Goal: Information Seeking & Learning: Learn about a topic

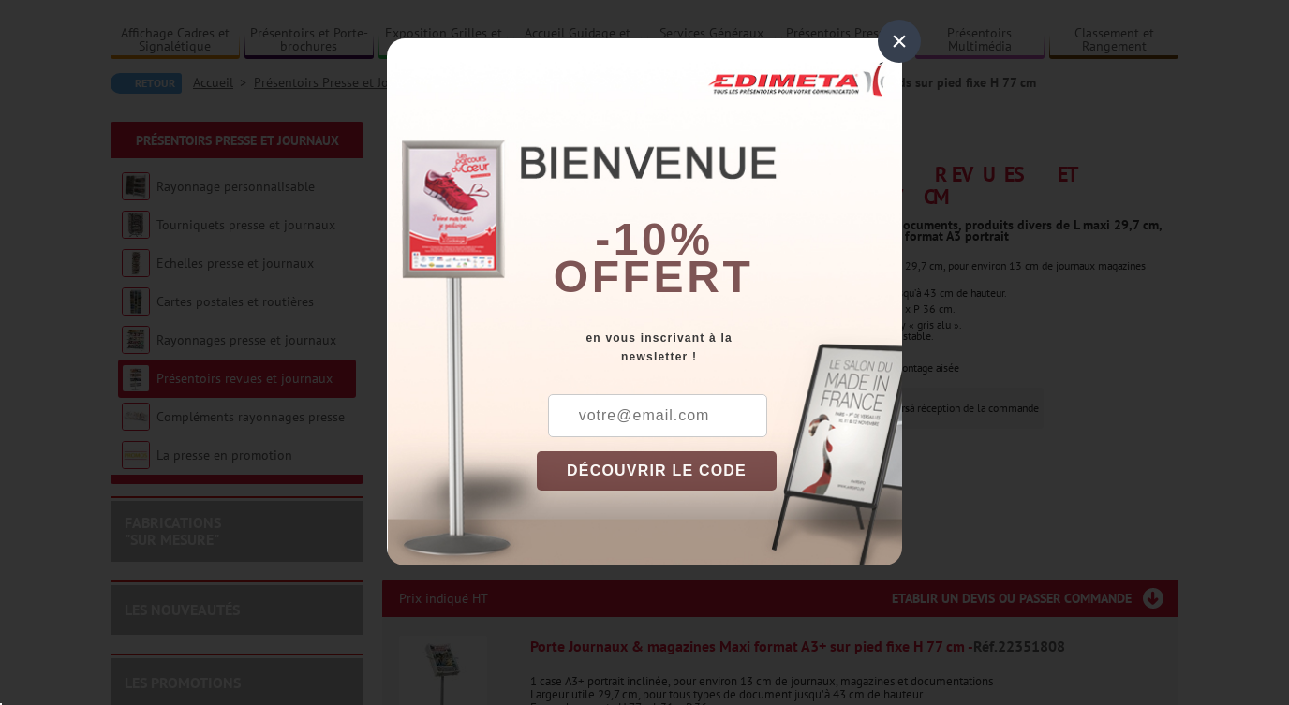
scroll to position [122, 0]
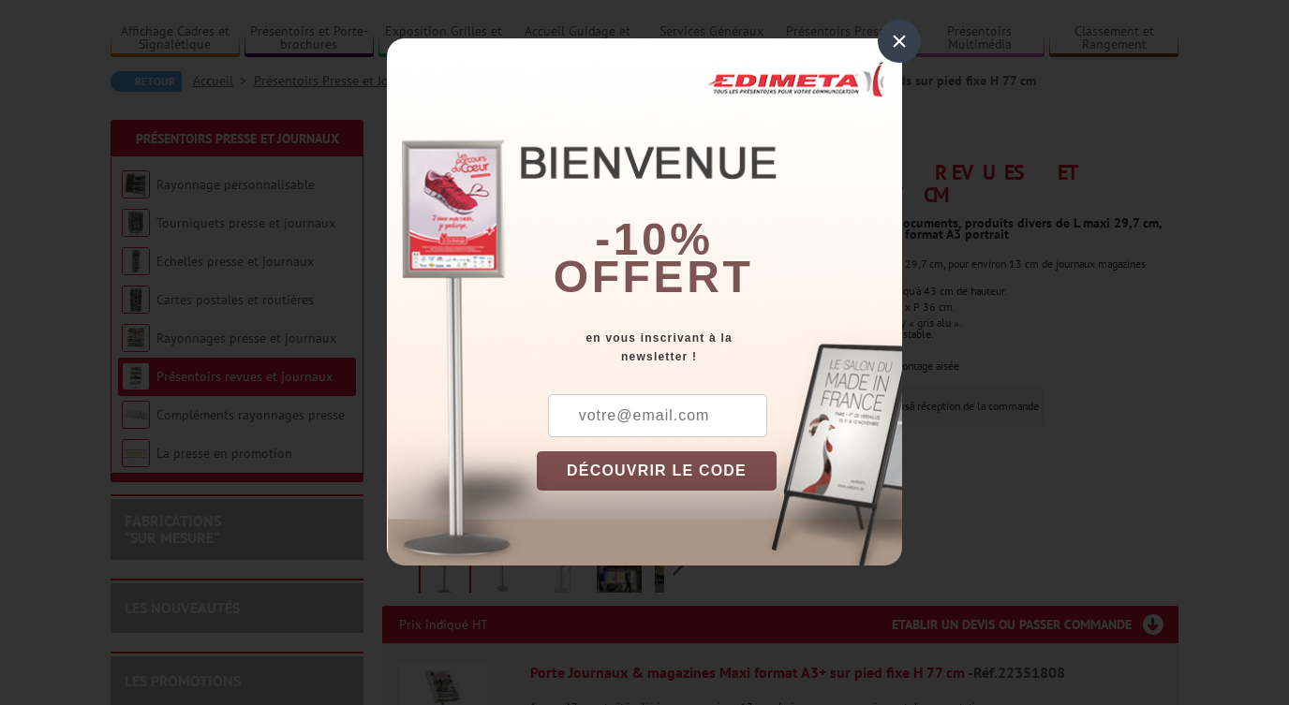
click at [891, 41] on div "×" at bounding box center [899, 41] width 43 height 43
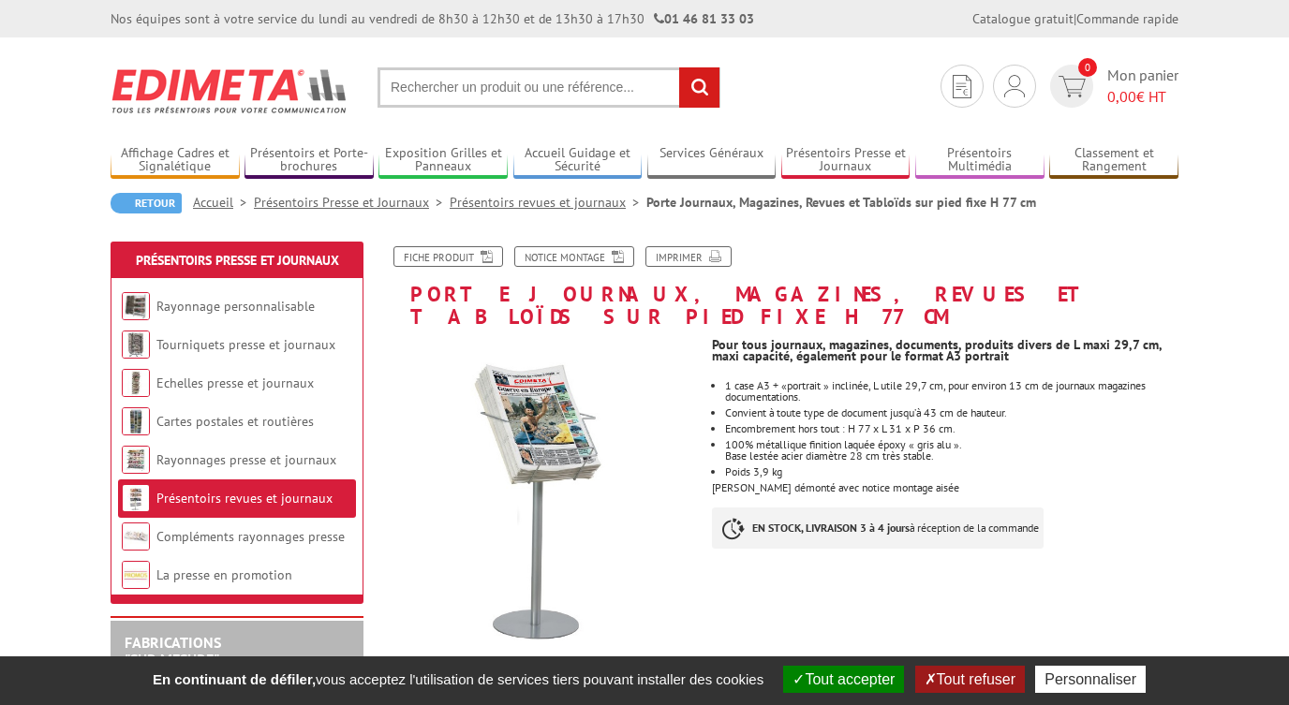
scroll to position [0, 0]
click at [280, 344] on link "Tourniquets presse et journaux" at bounding box center [245, 344] width 179 height 17
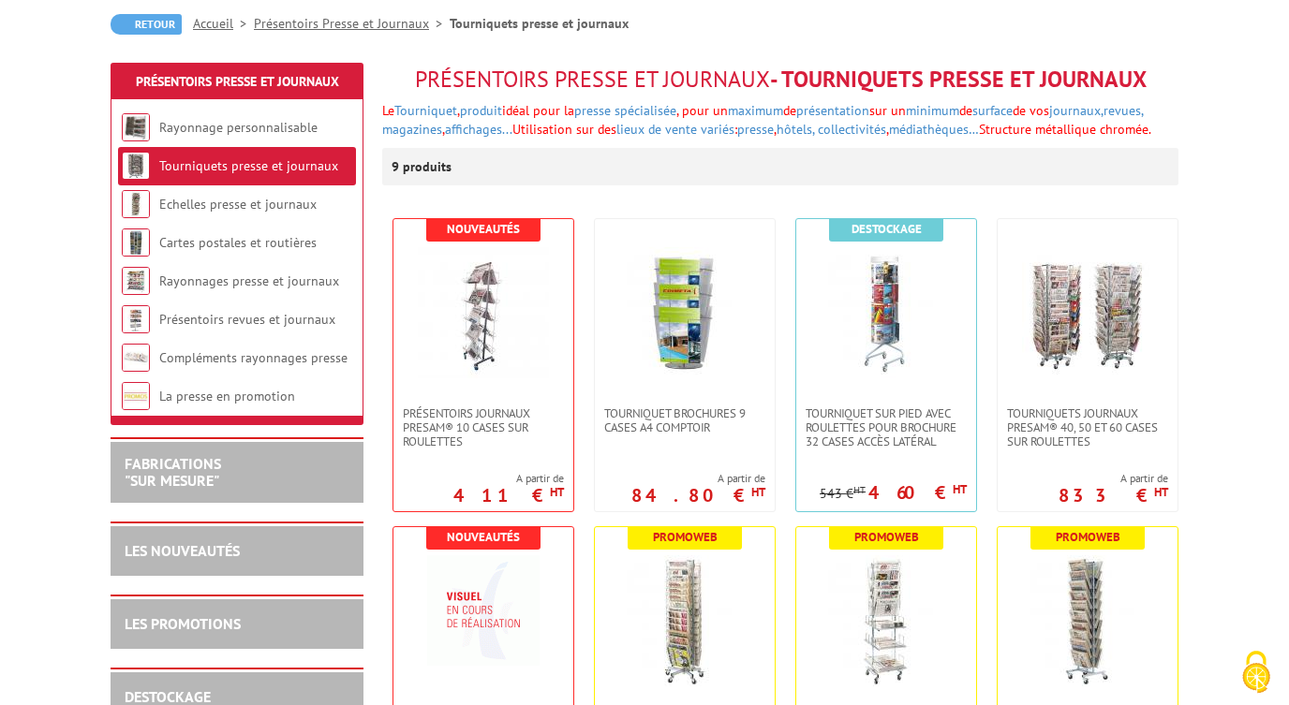
scroll to position [183, 0]
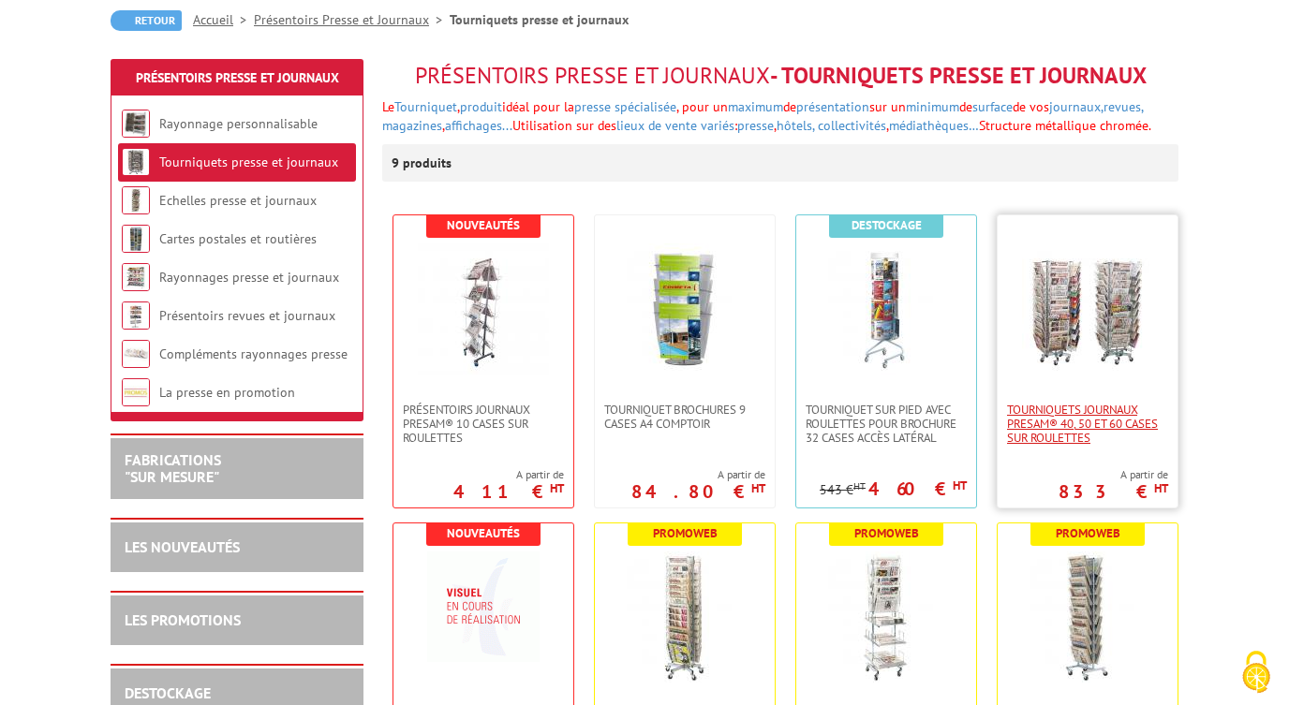
click at [1103, 420] on span "Tourniquets journaux Presam® 40, 50 et 60 cases sur roulettes" at bounding box center [1087, 424] width 161 height 42
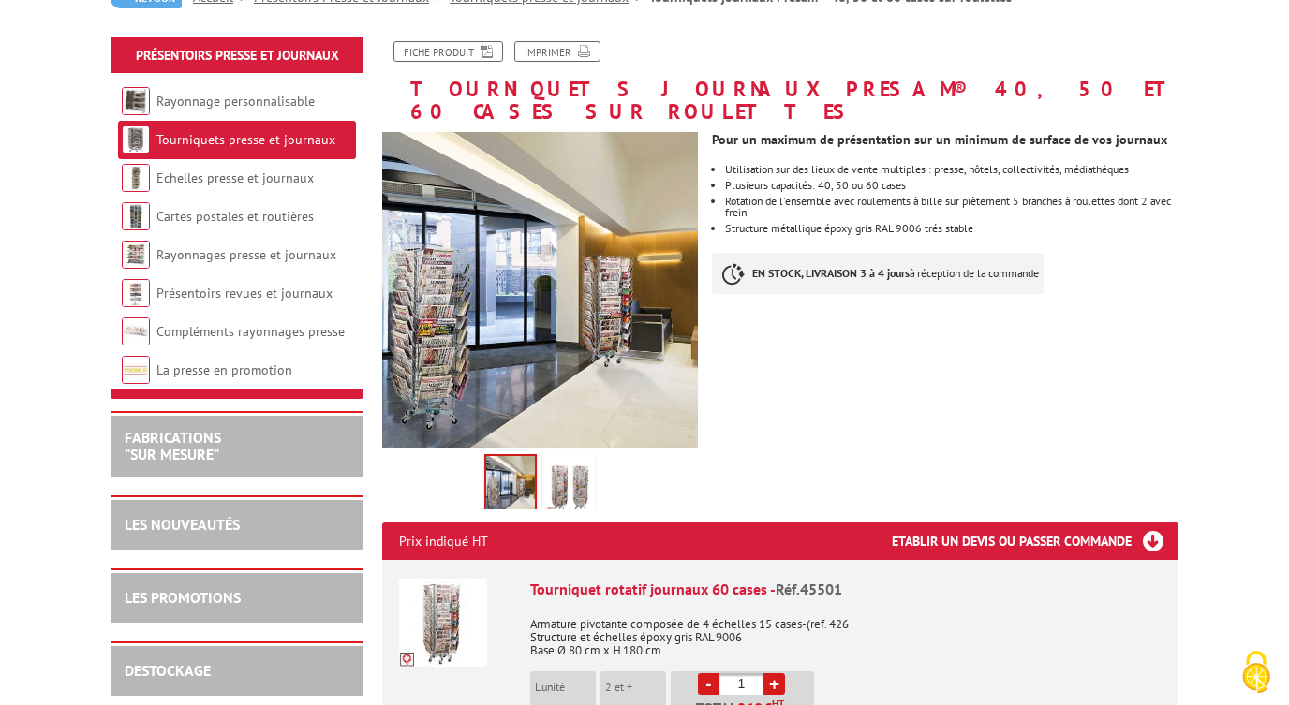
scroll to position [220, 0]
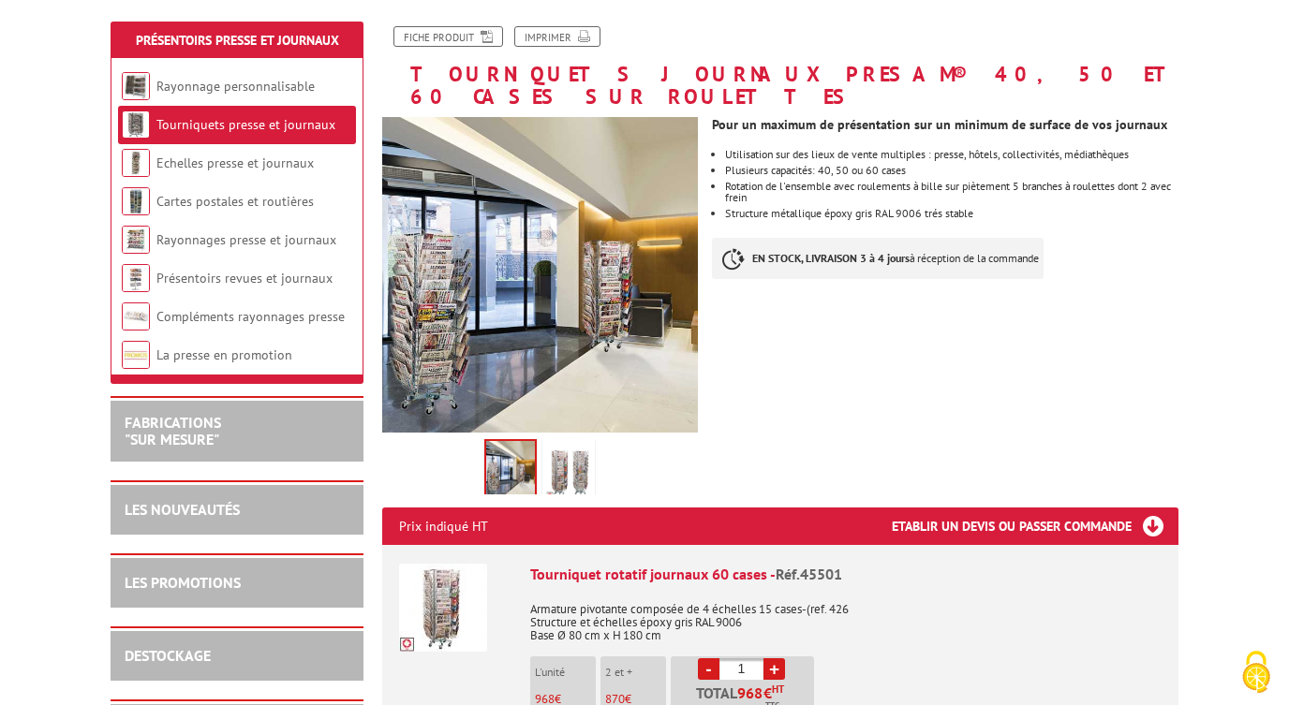
click at [574, 445] on img at bounding box center [568, 472] width 45 height 58
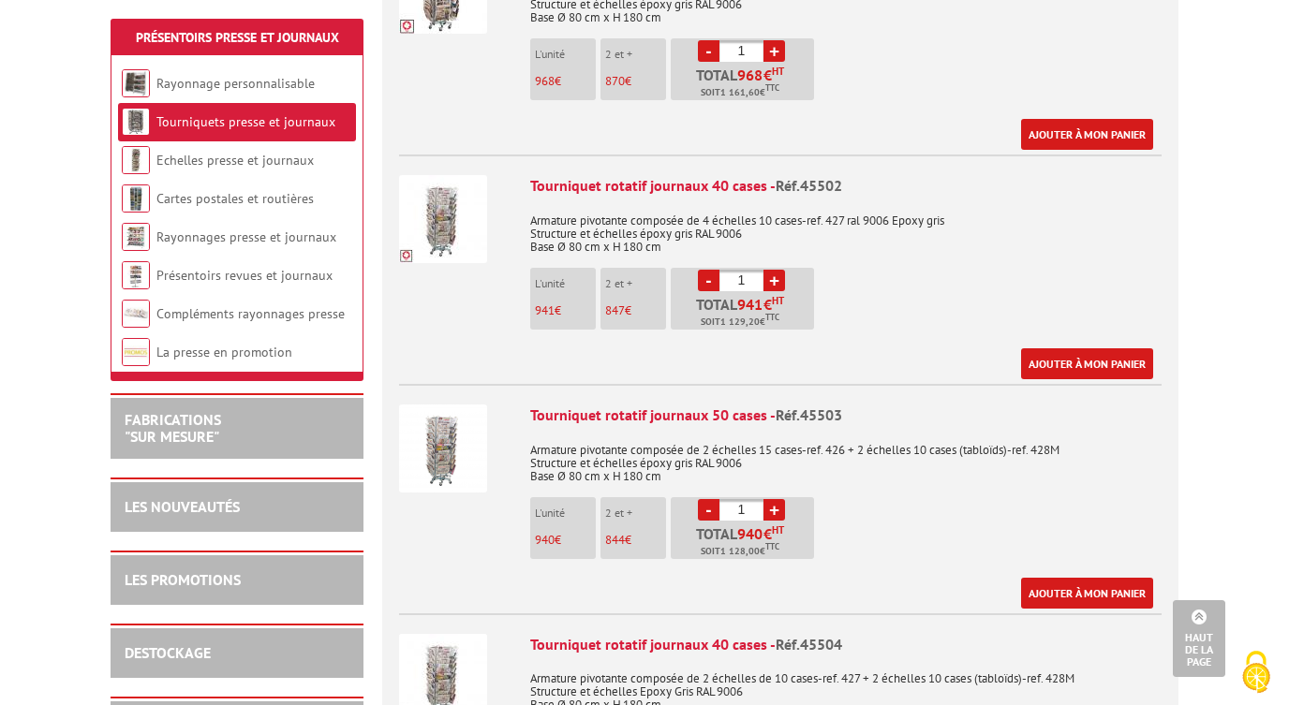
scroll to position [836, 0]
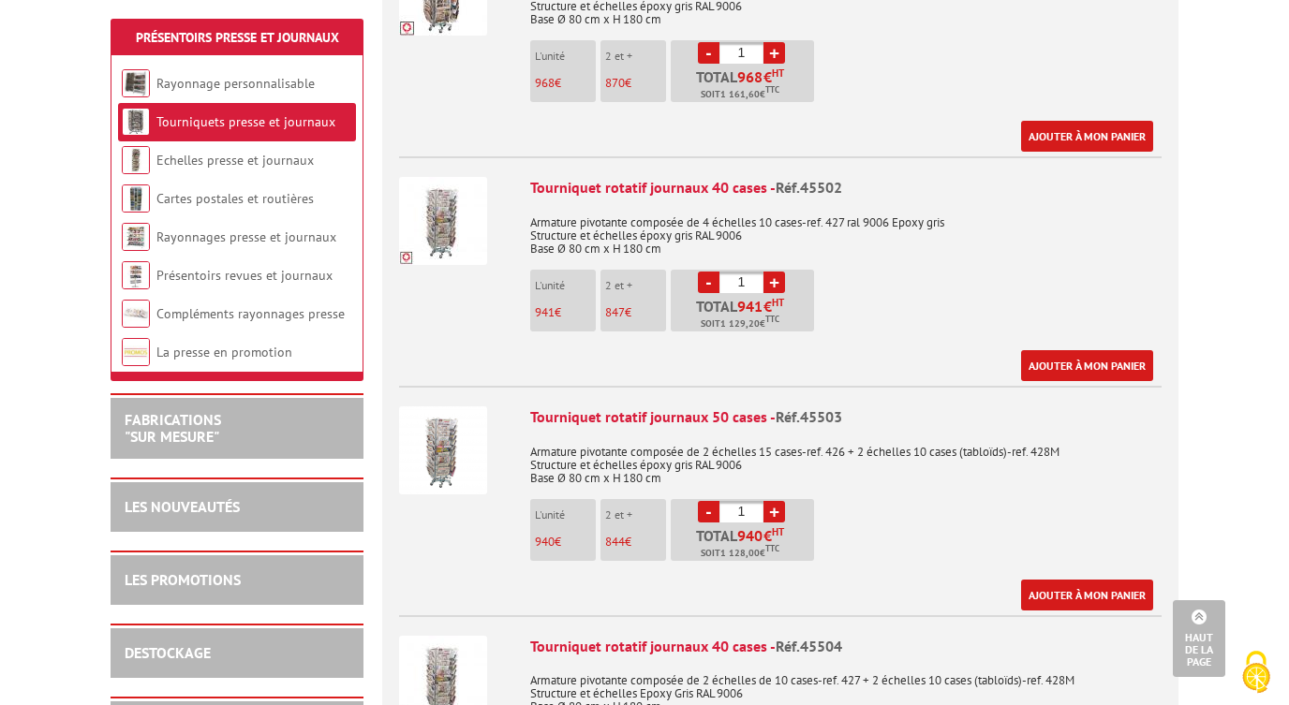
click at [773, 272] on link "+" at bounding box center [774, 283] width 22 height 22
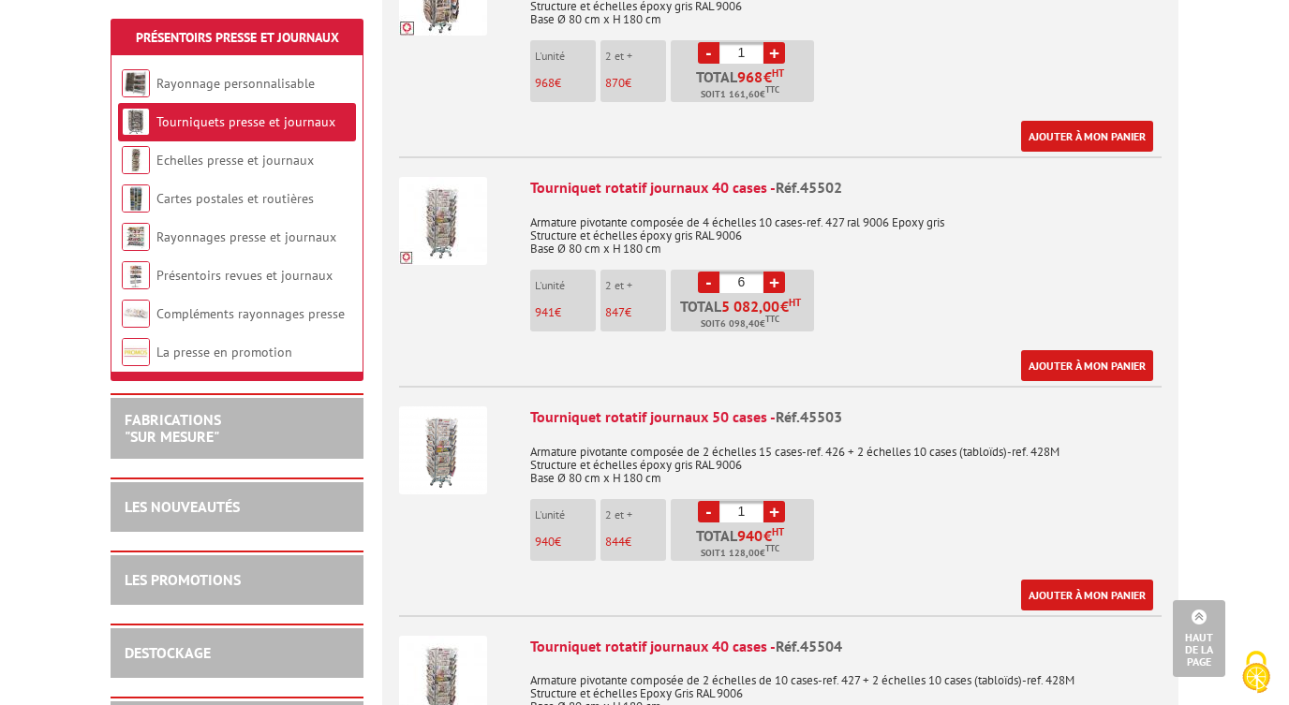
click at [709, 272] on link "-" at bounding box center [709, 283] width 22 height 22
type input "2"
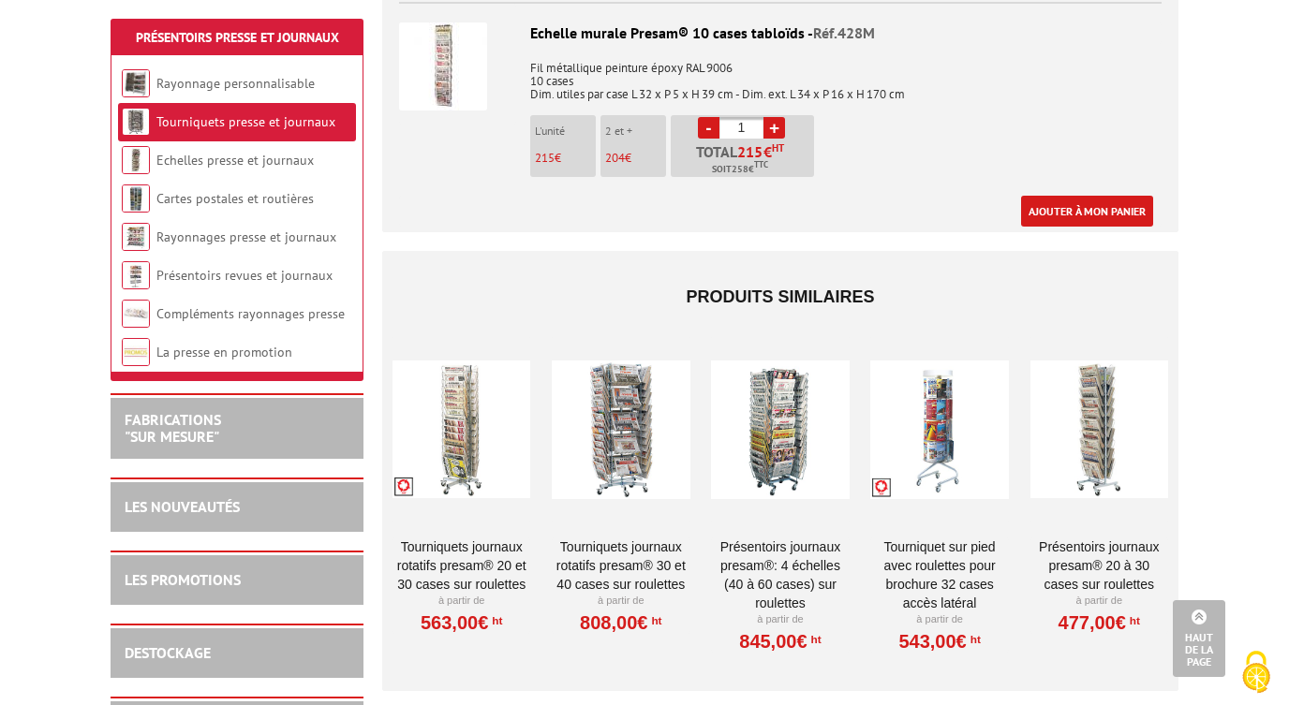
scroll to position [2195, 0]
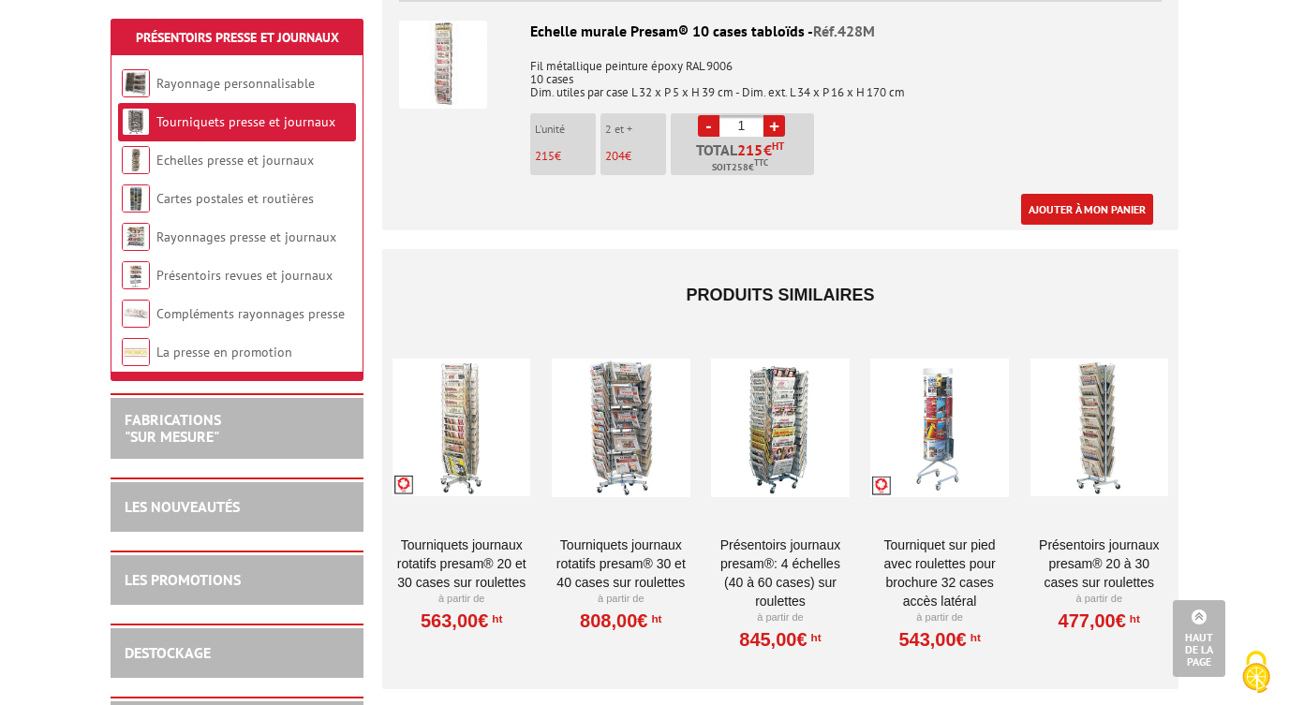
click at [495, 541] on link "Tourniquets journaux rotatifs Presam® 20 et 30 cases sur roulettes" at bounding box center [461, 564] width 138 height 56
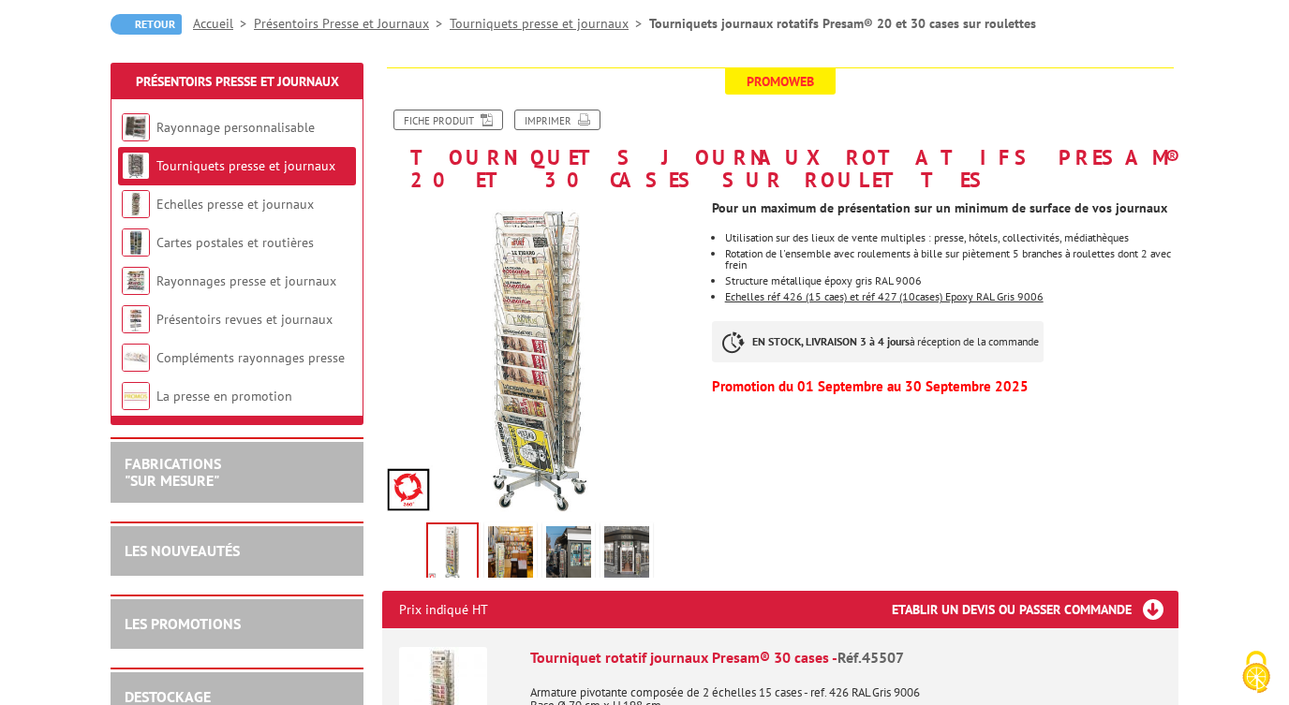
click at [504, 537] on img at bounding box center [510, 555] width 45 height 58
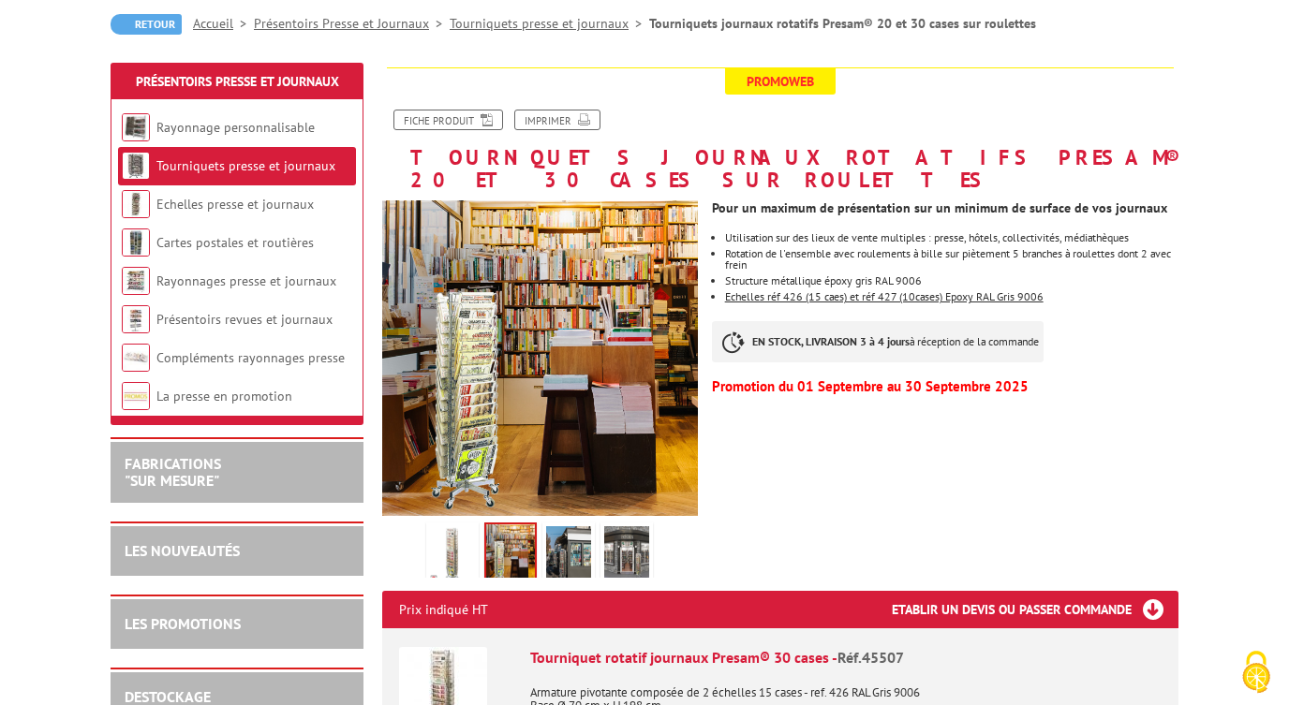
click at [555, 526] on img at bounding box center [568, 555] width 45 height 58
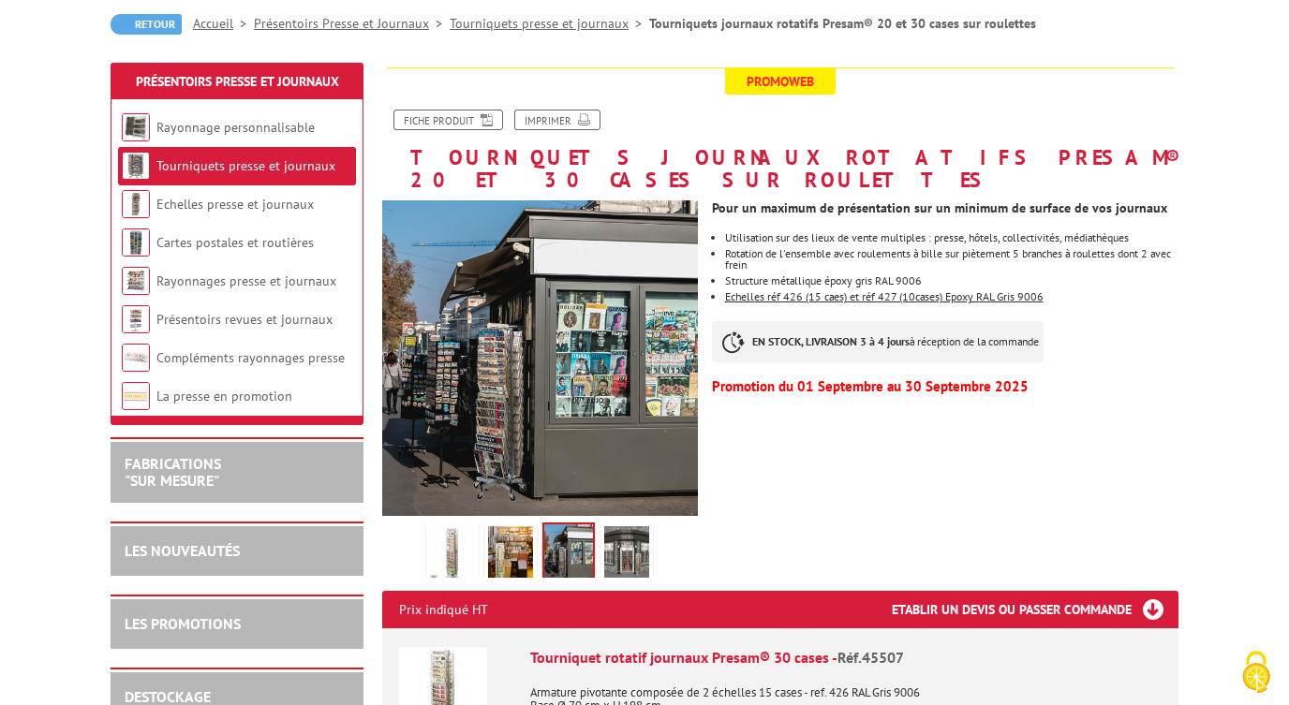
click at [608, 527] on img at bounding box center [626, 555] width 45 height 58
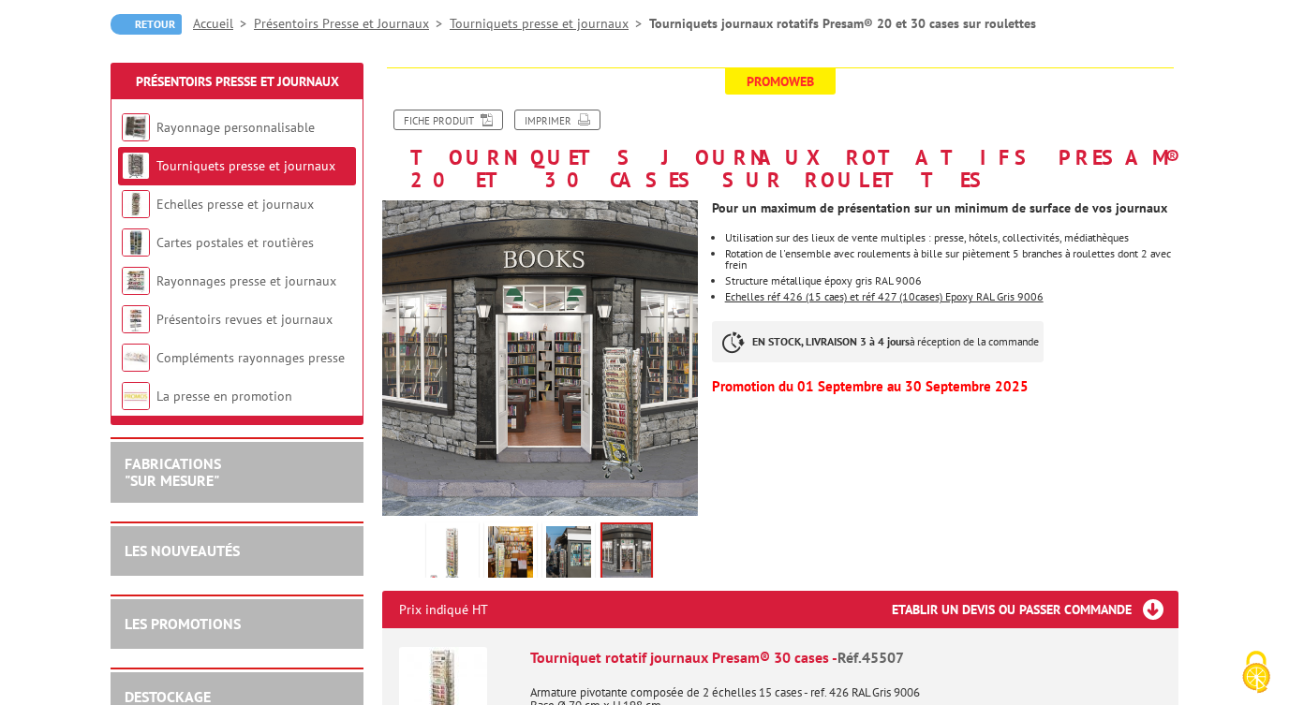
click at [463, 527] on img at bounding box center [452, 555] width 45 height 58
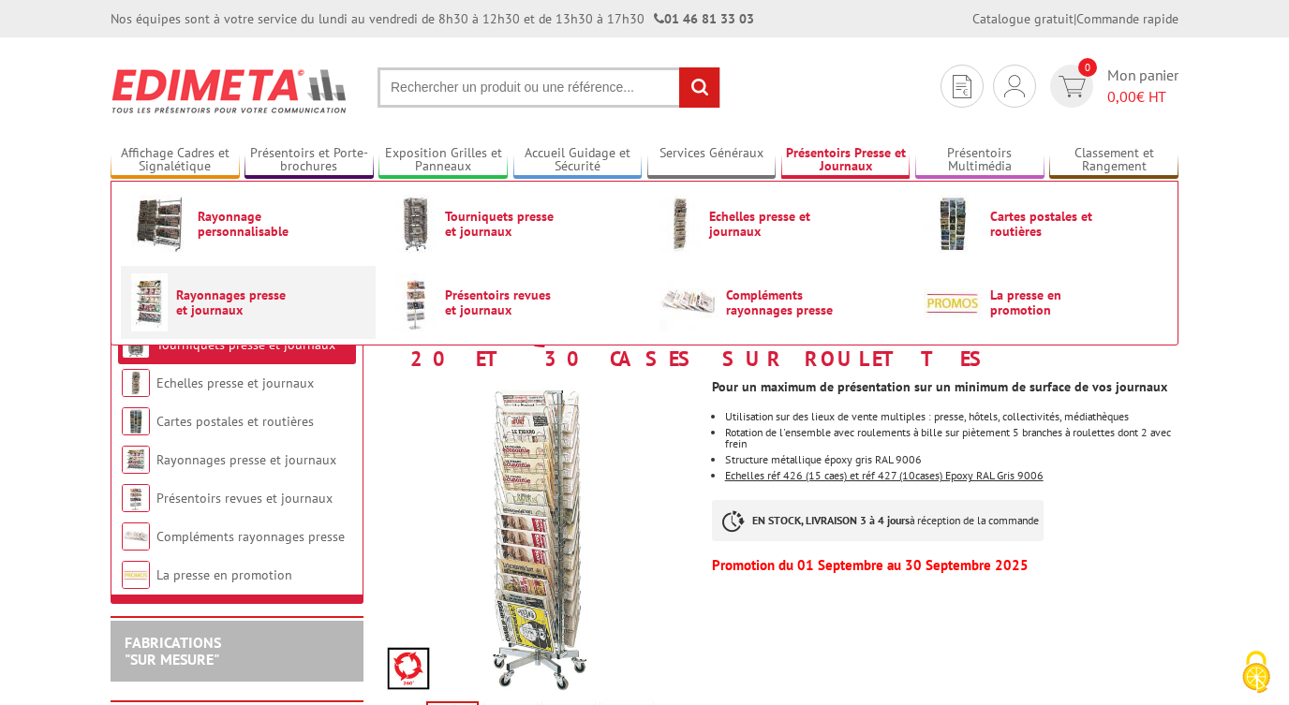
click at [288, 290] on link "Rayonnages presse et journaux" at bounding box center [248, 302] width 234 height 58
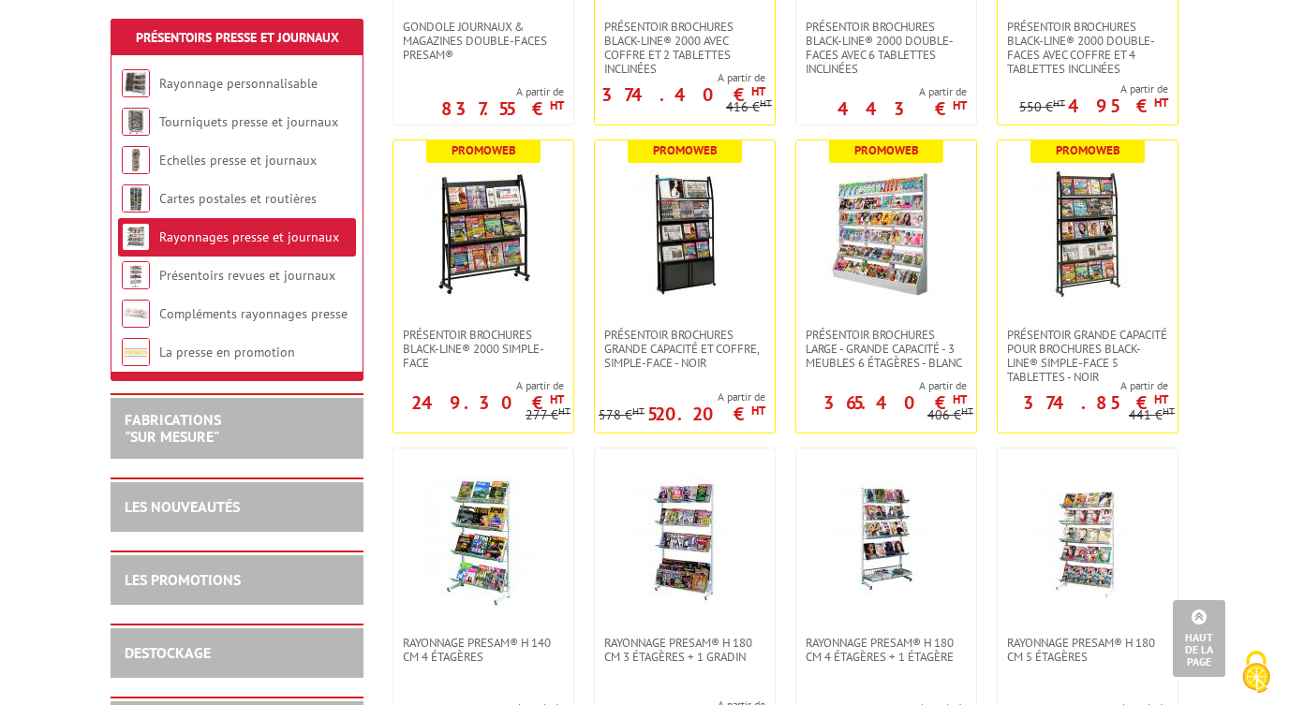
scroll to position [617, 0]
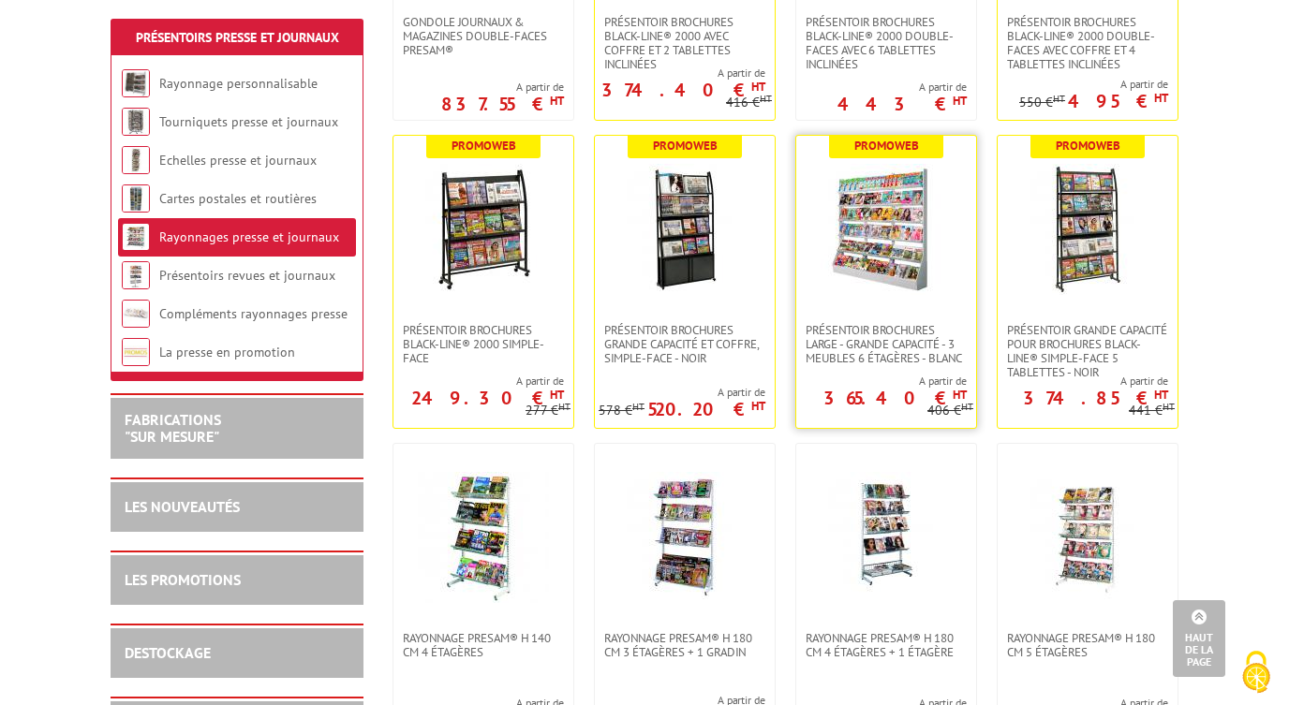
click at [909, 222] on img at bounding box center [885, 229] width 131 height 131
